Goal: Task Accomplishment & Management: Manage account settings

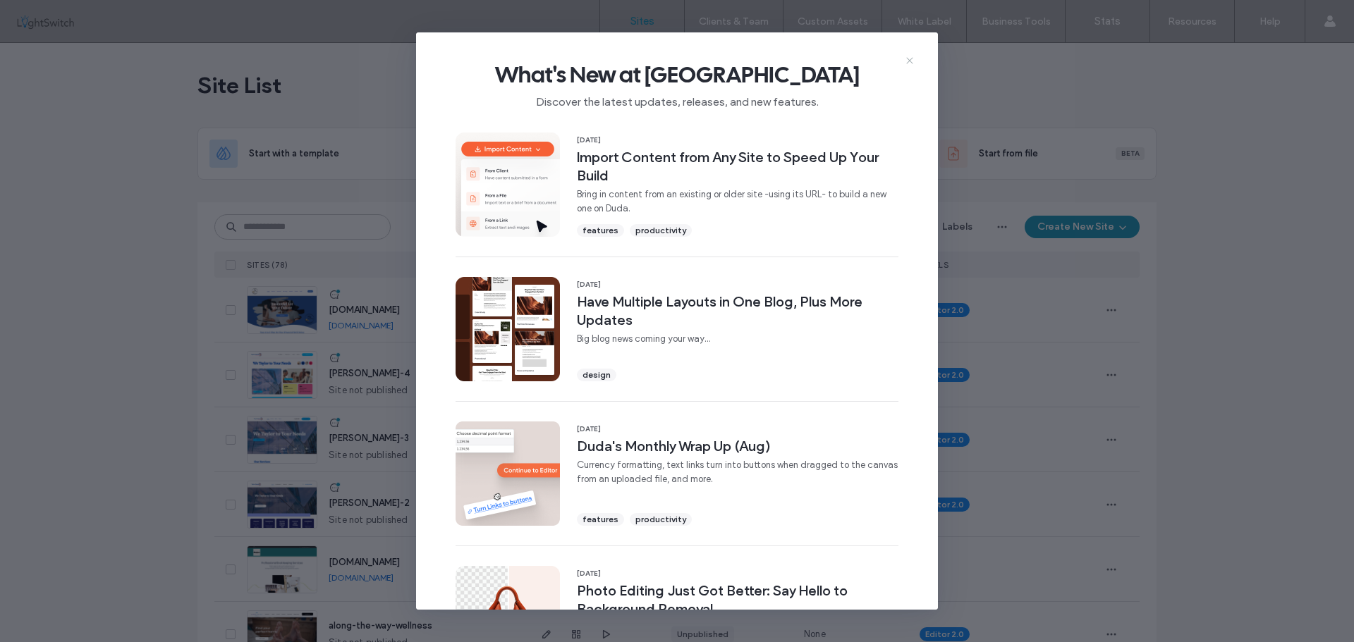
click at [914, 60] on icon at bounding box center [909, 60] width 11 height 11
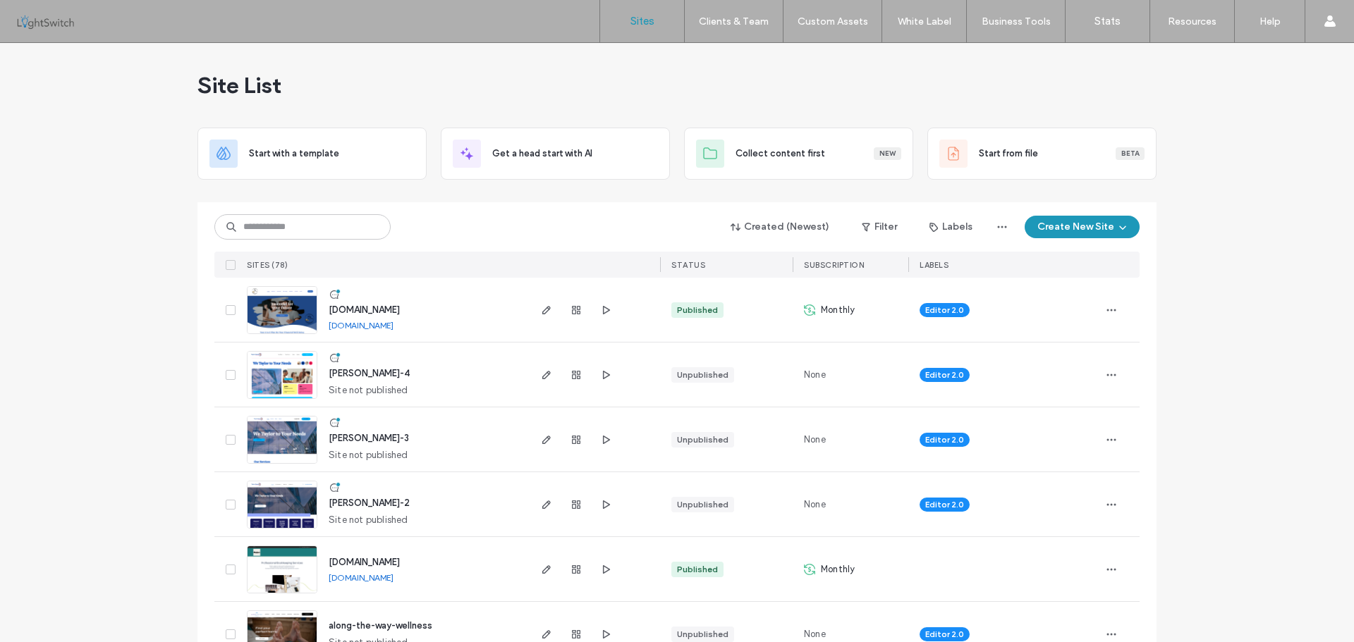
click at [289, 307] on img at bounding box center [282, 335] width 69 height 96
click at [1111, 312] on icon "button" at bounding box center [1111, 310] width 11 height 11
click at [1037, 466] on span "Site Dashboard" at bounding box center [1051, 463] width 66 height 14
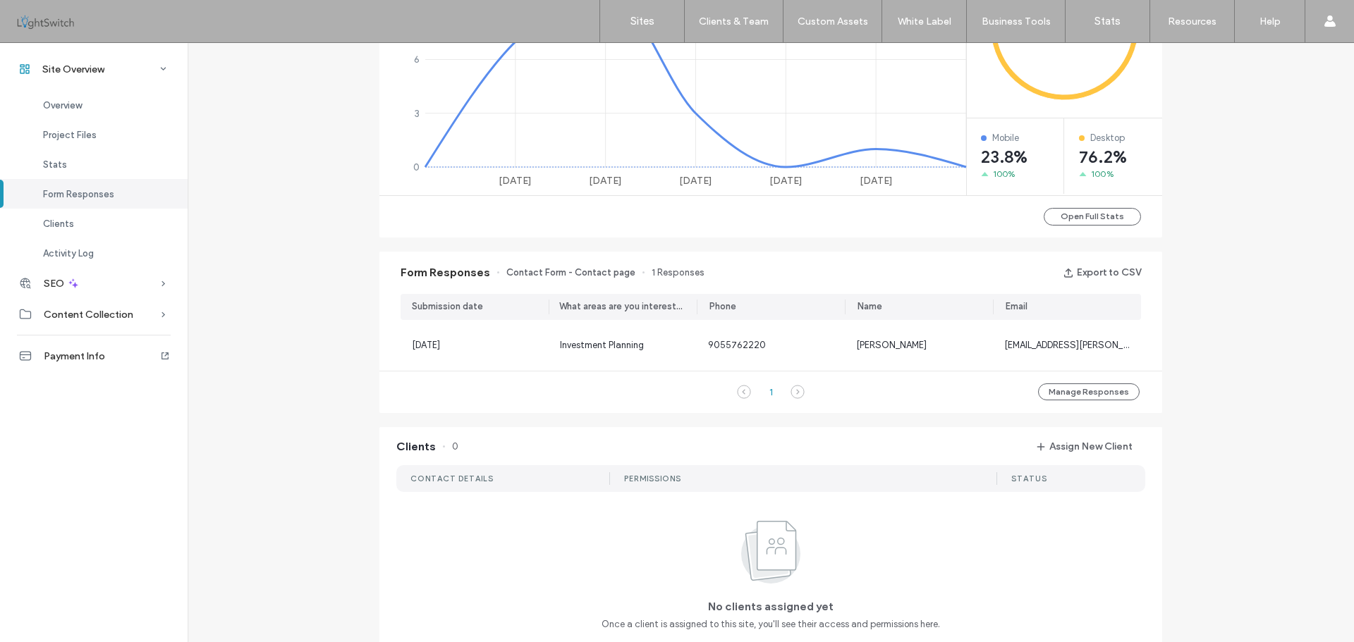
scroll to position [776, 0]
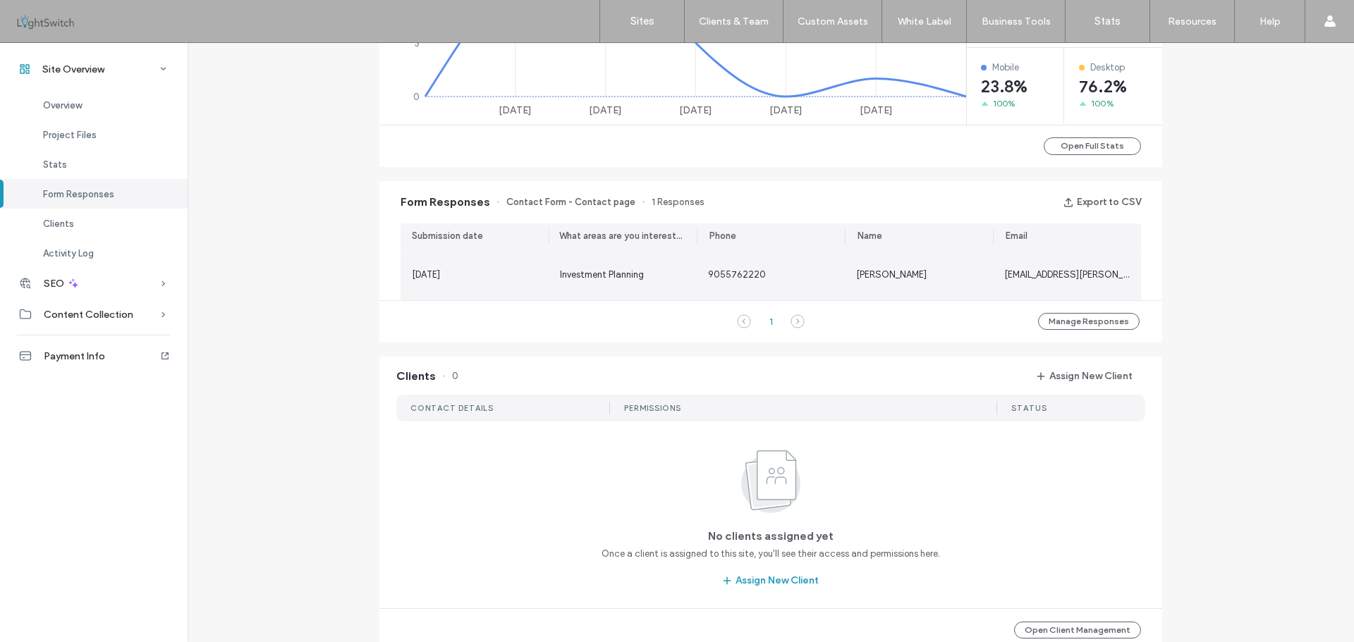
click at [565, 273] on span "Investment Planning" at bounding box center [602, 274] width 84 height 11
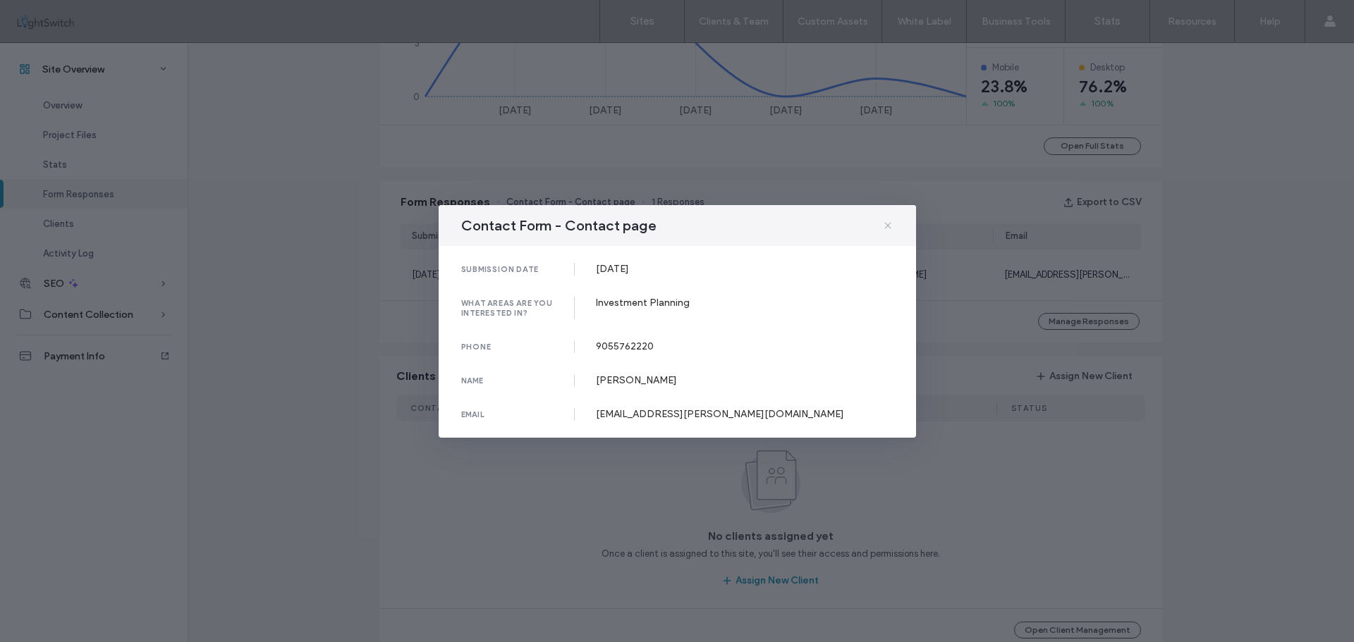
click at [889, 223] on icon at bounding box center [887, 225] width 11 height 11
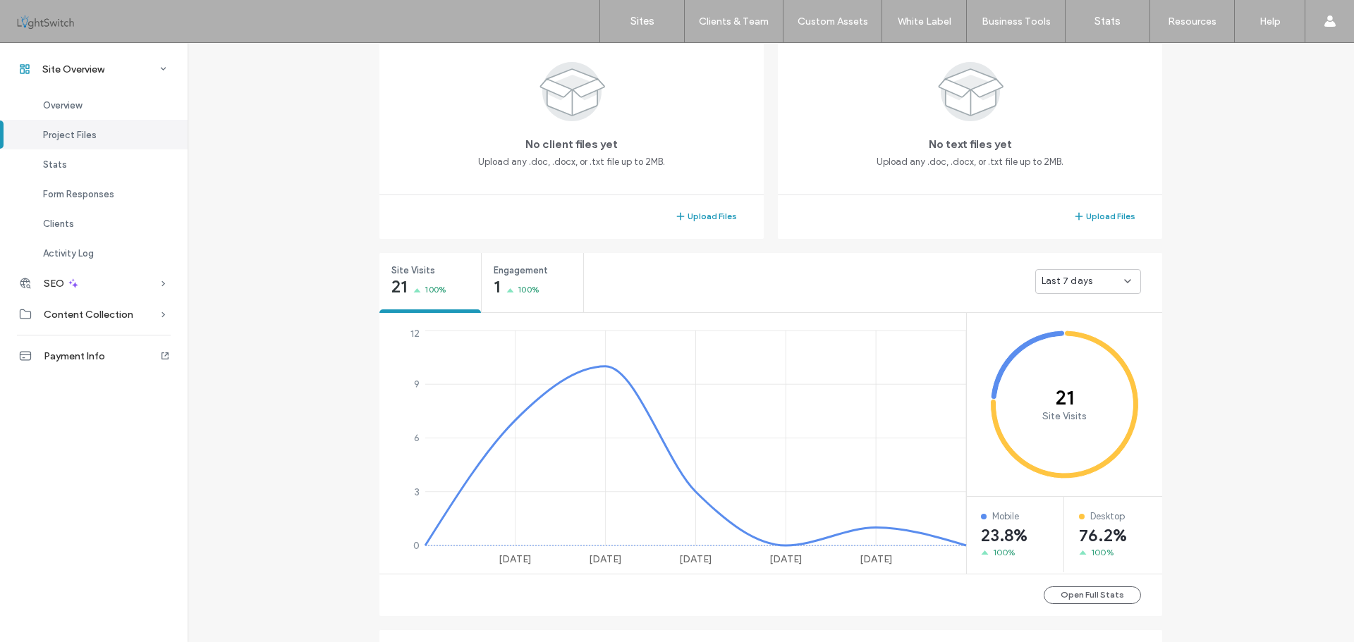
scroll to position [353, 0]
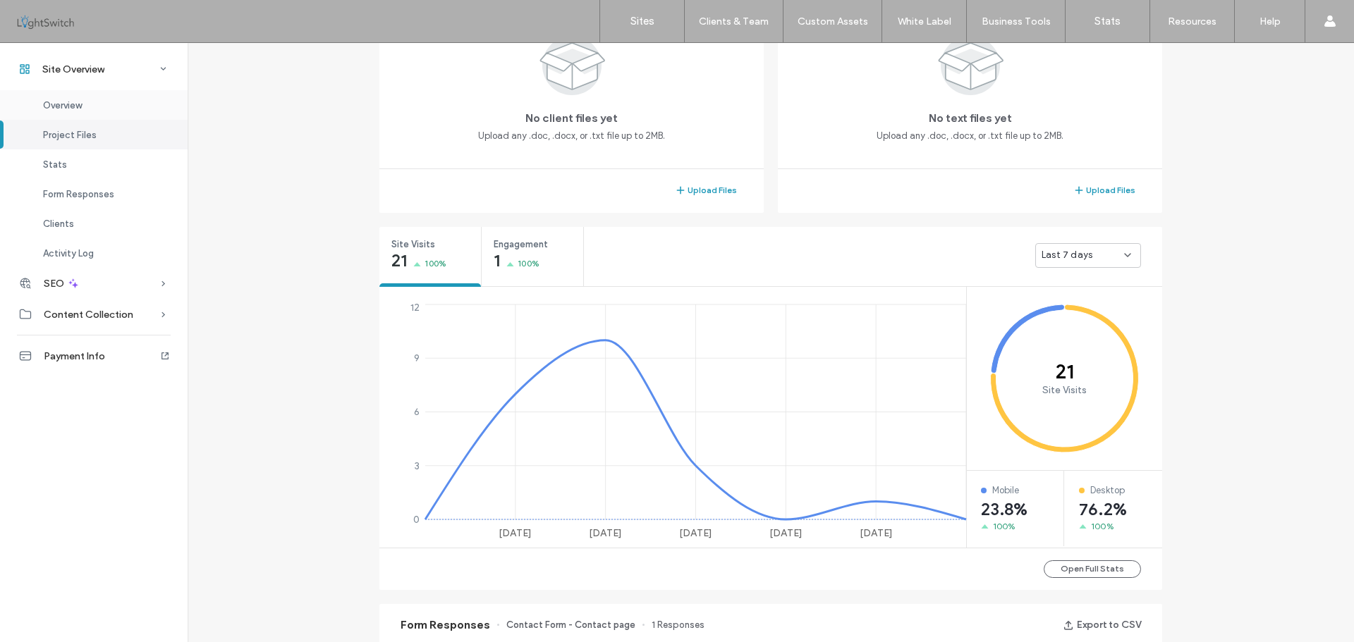
click at [56, 103] on span "Overview" at bounding box center [62, 105] width 39 height 11
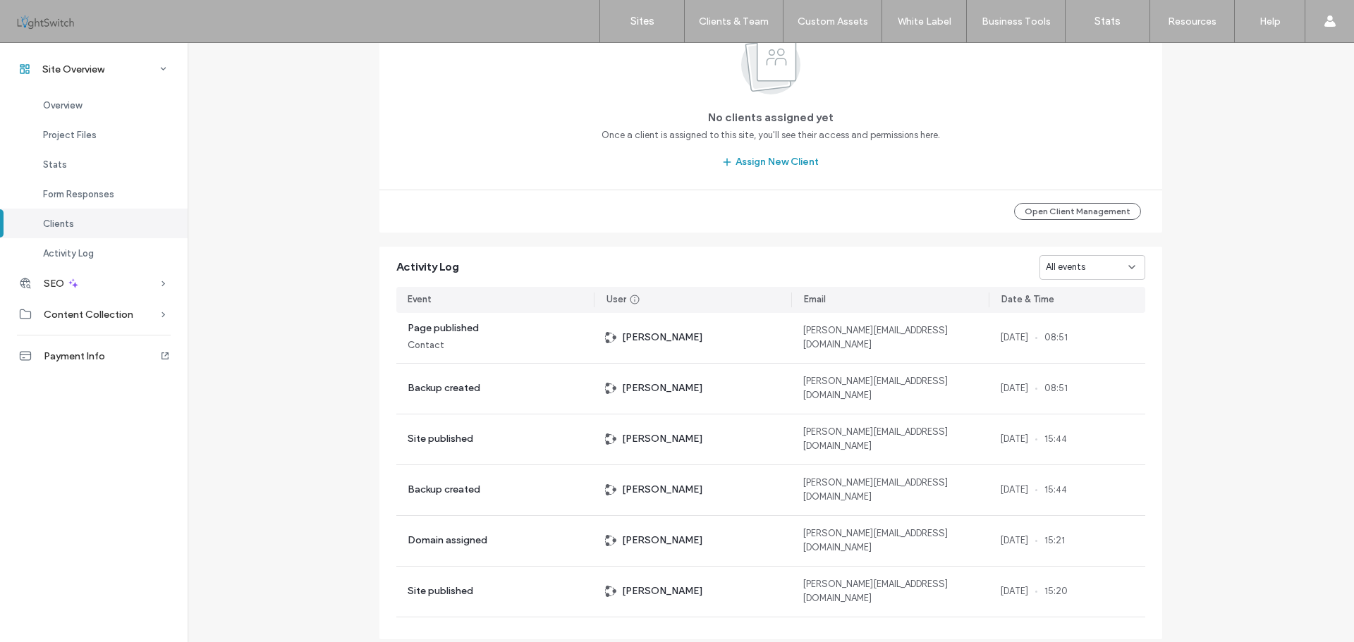
scroll to position [1236, 0]
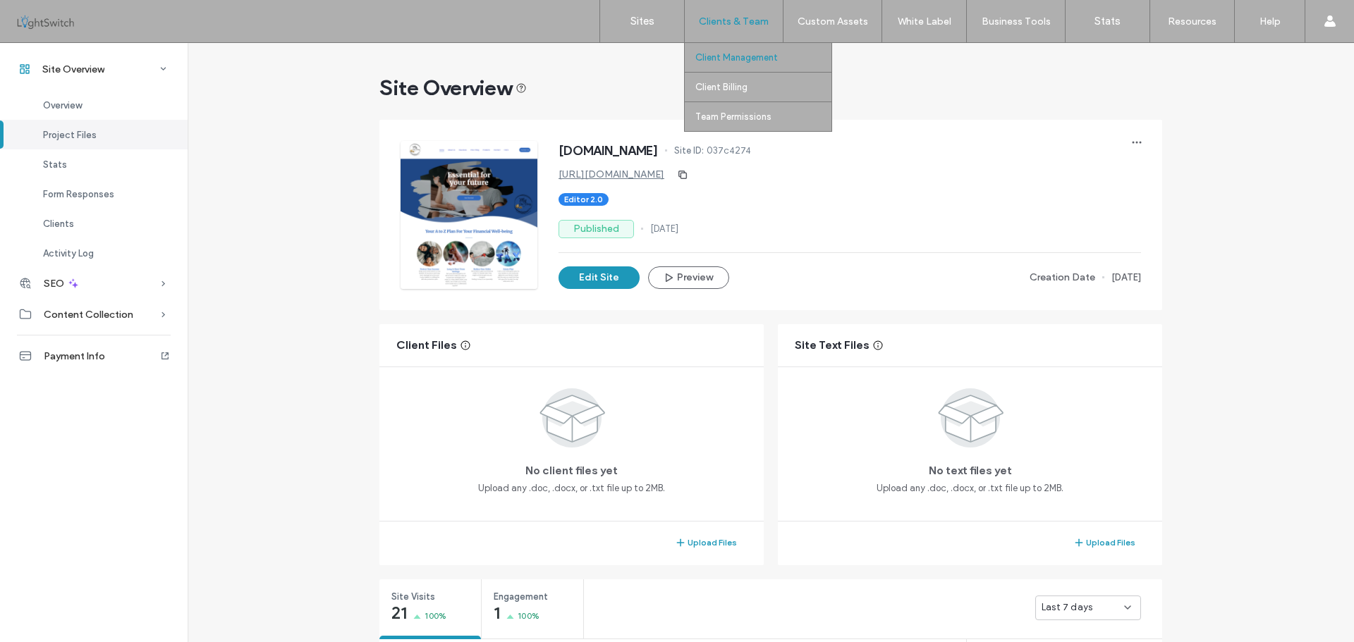
click at [728, 53] on label "Client Management" at bounding box center [736, 57] width 83 height 11
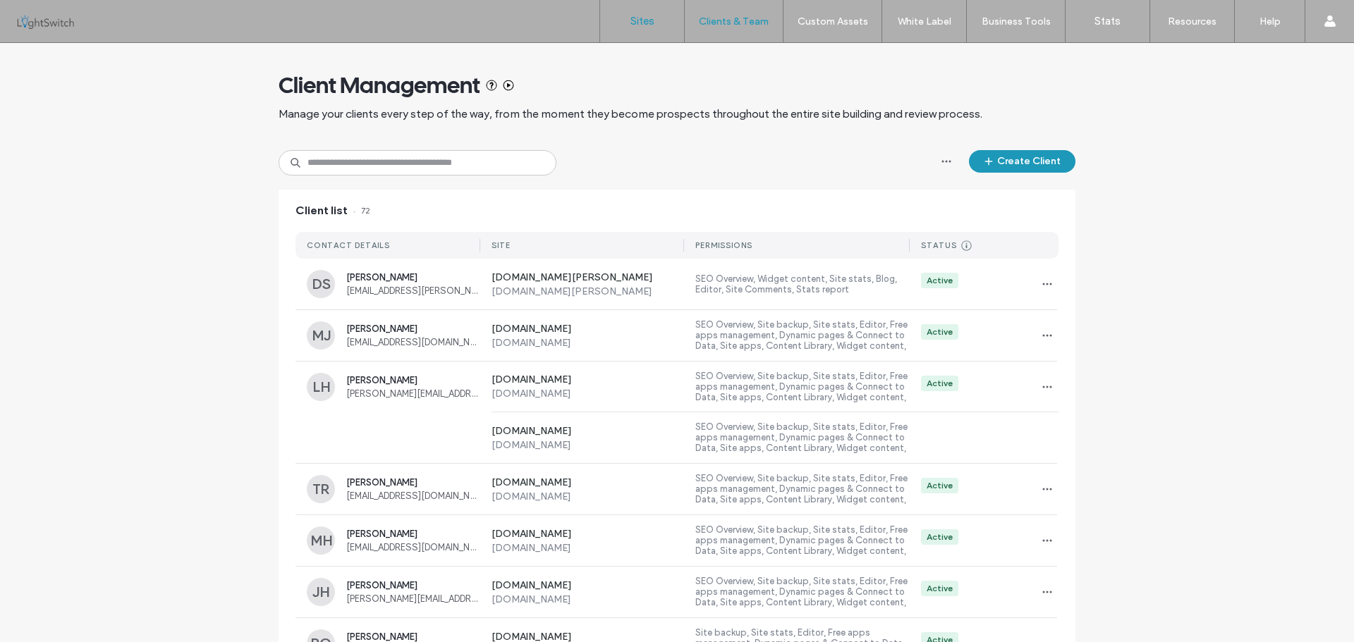
click at [633, 16] on label "Sites" at bounding box center [642, 21] width 24 height 13
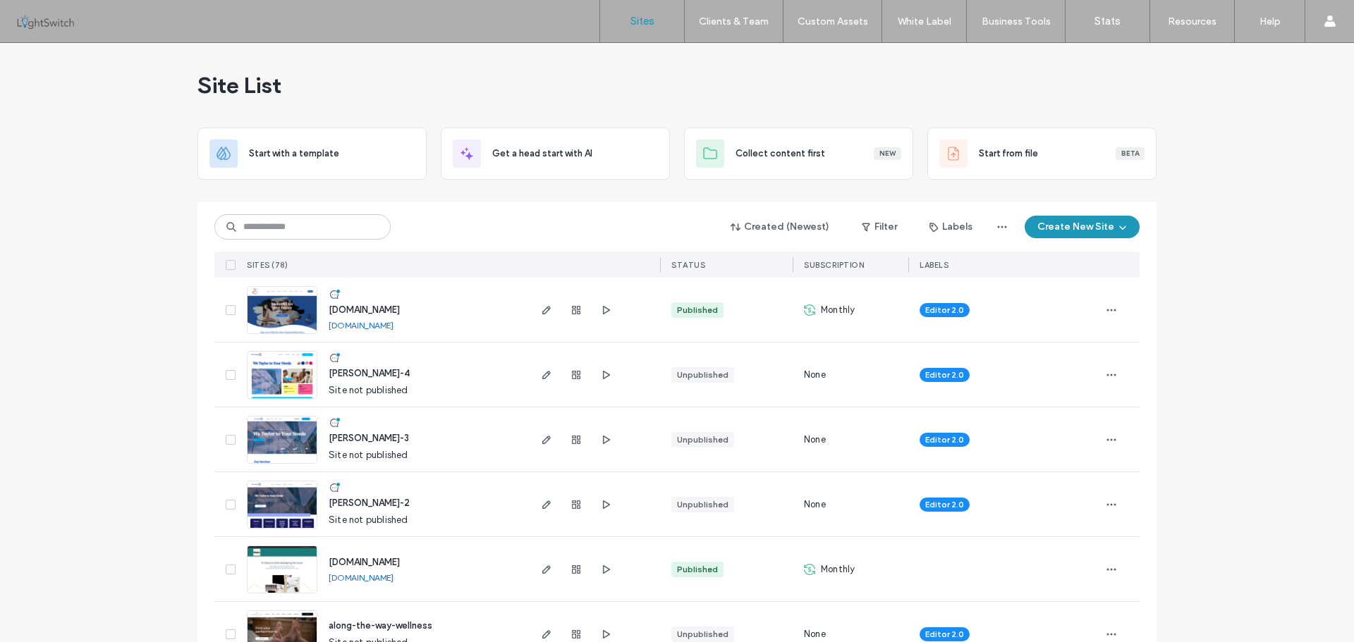
click at [278, 317] on img at bounding box center [282, 335] width 69 height 96
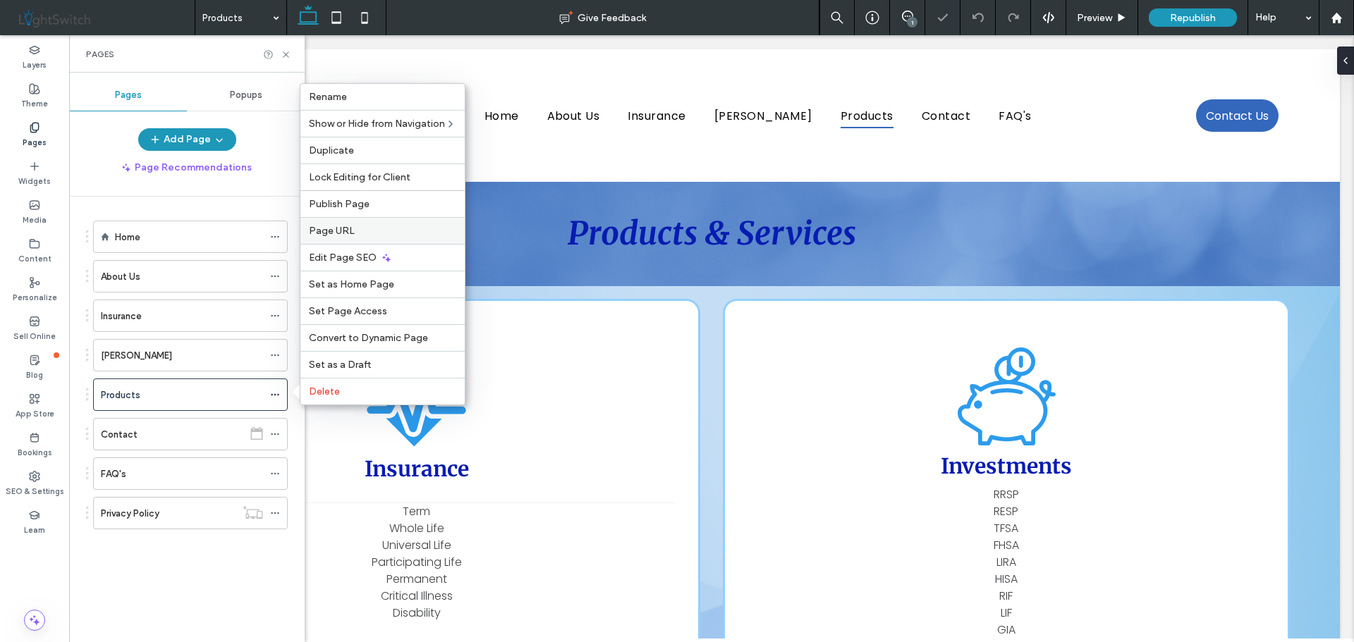
click at [360, 228] on label "Page URL" at bounding box center [382, 231] width 147 height 12
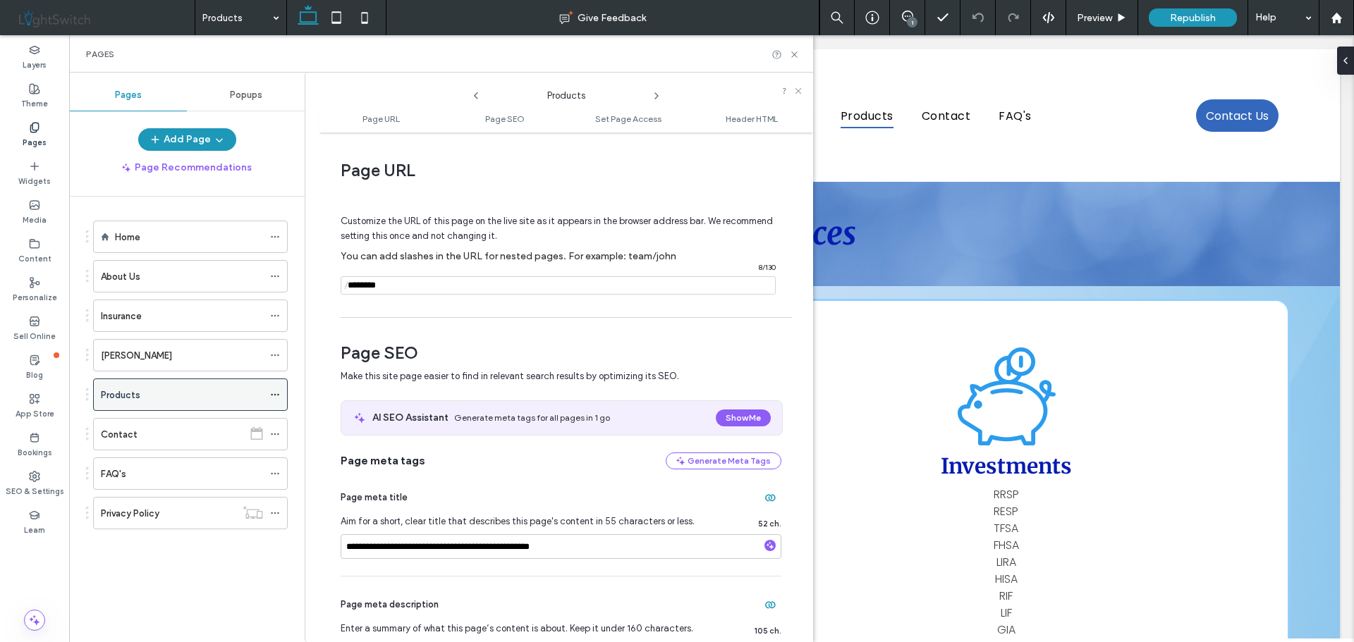
click at [272, 394] on icon at bounding box center [275, 395] width 10 height 10
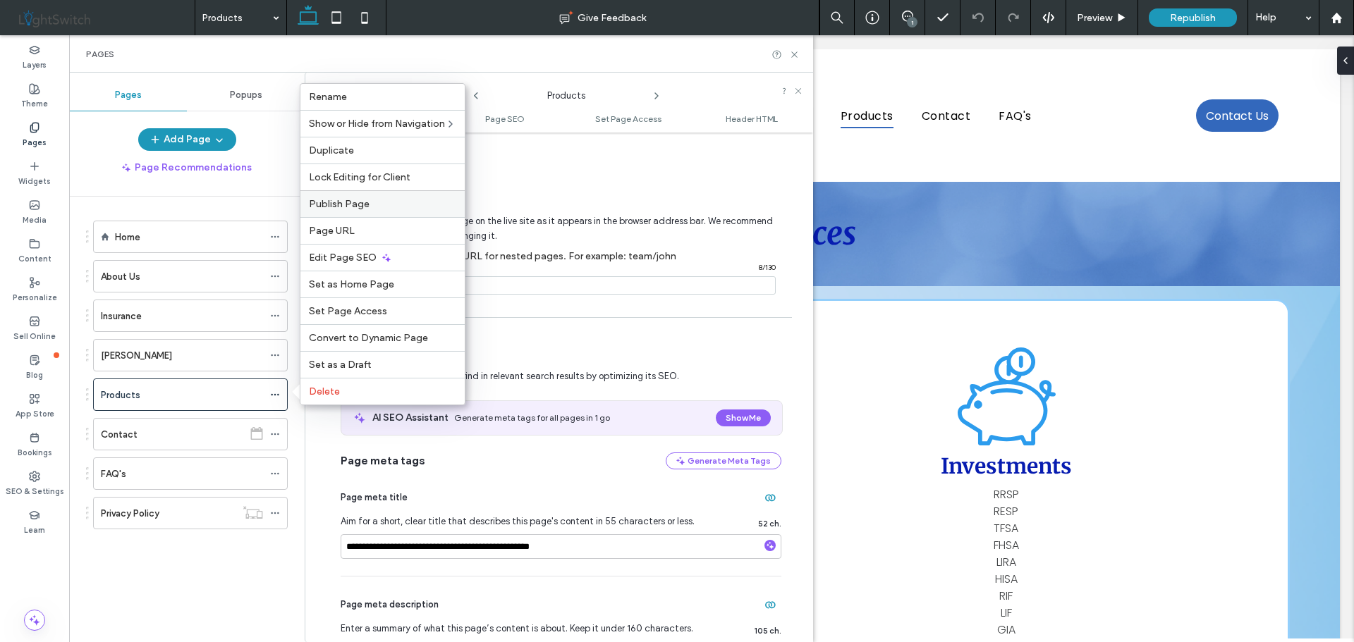
click at [356, 206] on span "Publish Page" at bounding box center [339, 204] width 61 height 12
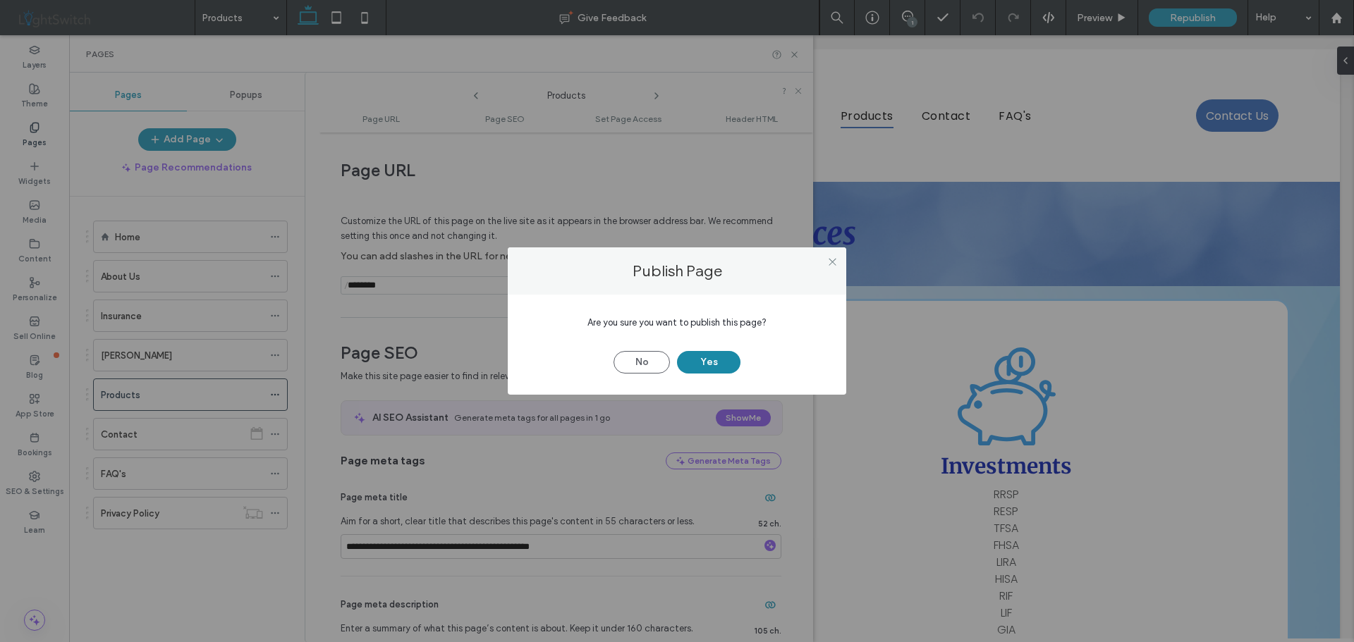
click at [709, 360] on button "Yes" at bounding box center [708, 362] width 63 height 23
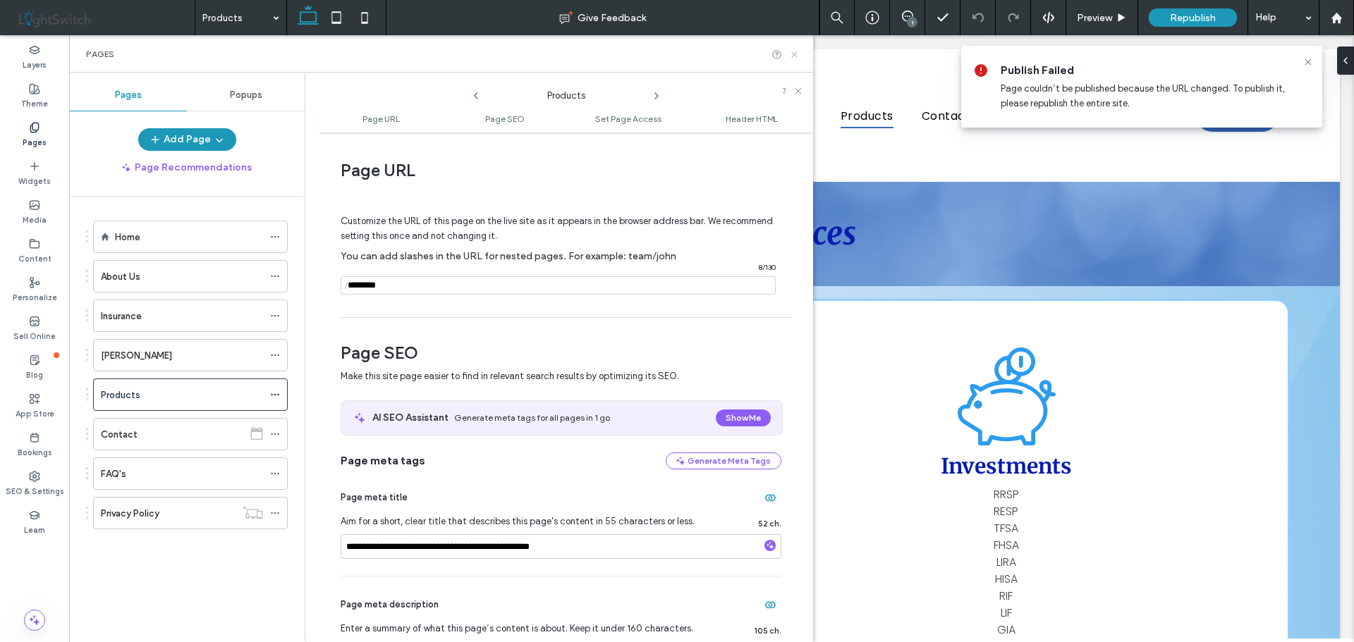
click at [793, 58] on icon at bounding box center [794, 54] width 11 height 11
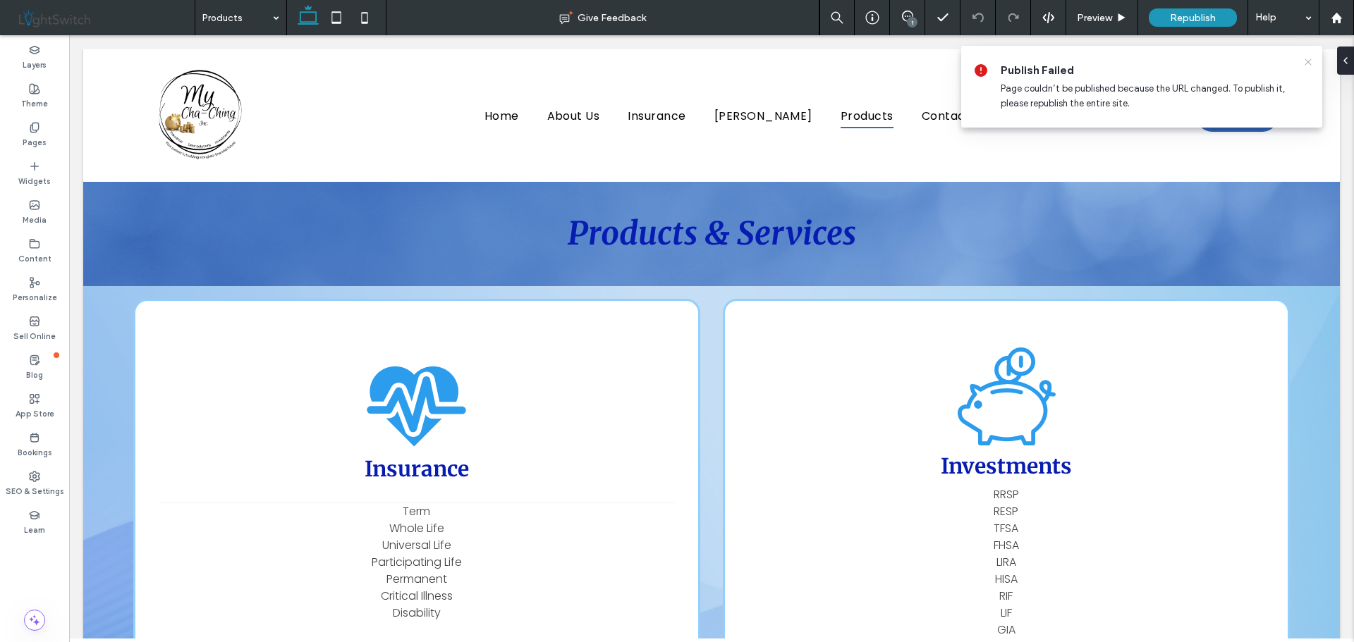
click at [1305, 62] on icon at bounding box center [1308, 61] width 11 height 11
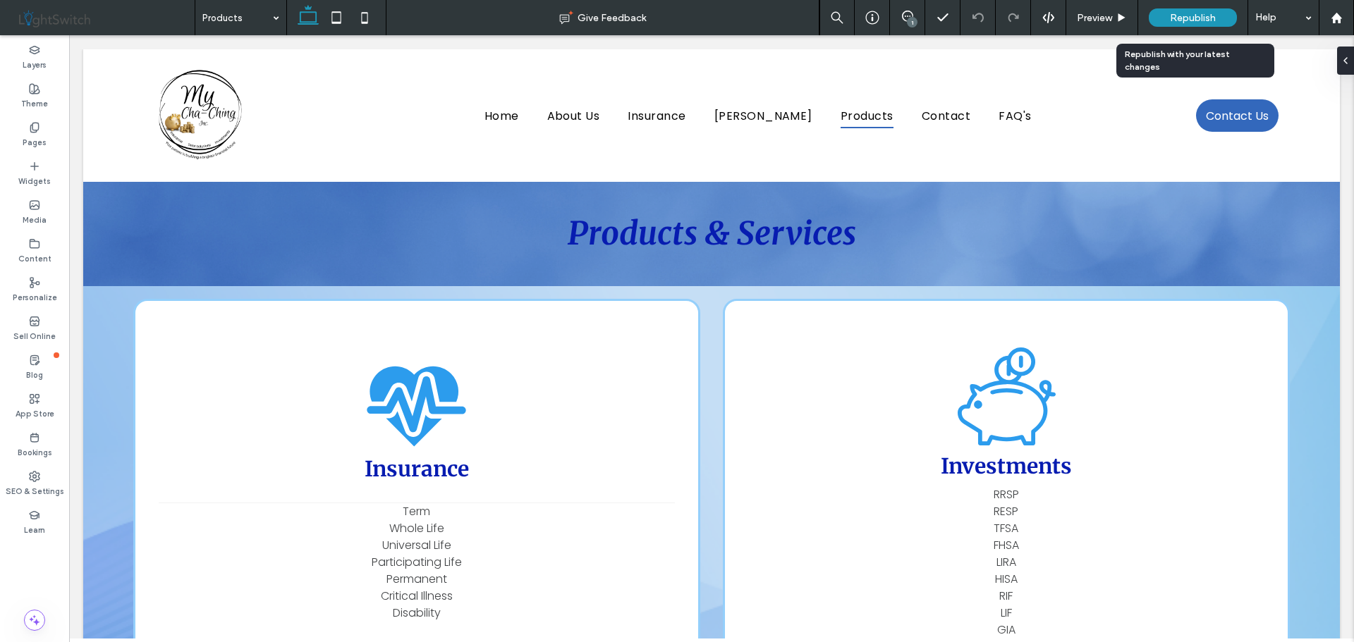
click at [1208, 12] on span "Republish" at bounding box center [1193, 18] width 46 height 12
